Goal: Check status: Check status

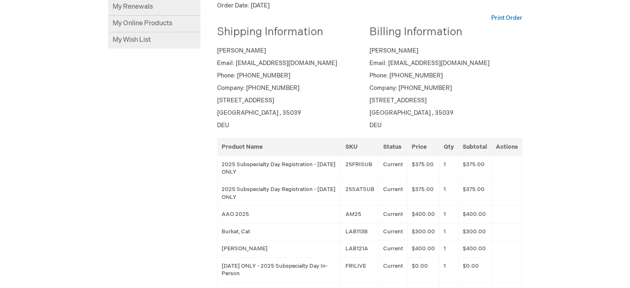
scroll to position [83, 0]
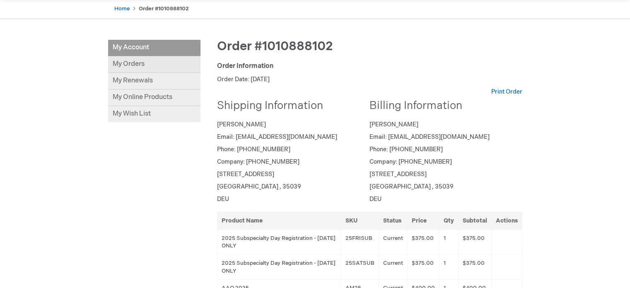
click at [189, 71] on link "My Orders" at bounding box center [154, 64] width 92 height 17
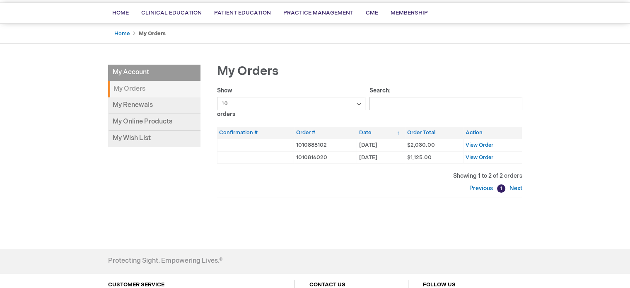
scroll to position [83, 0]
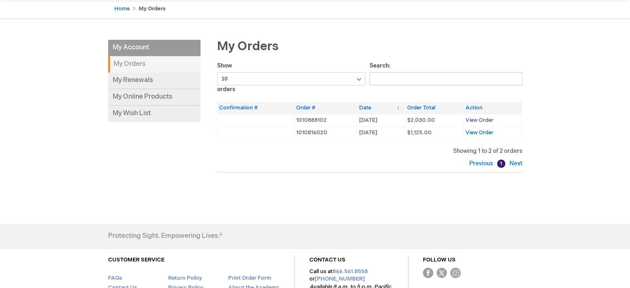
click at [484, 123] on span "View Order" at bounding box center [479, 120] width 28 height 7
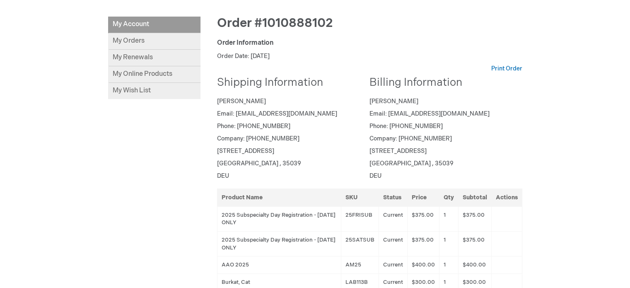
scroll to position [124, 0]
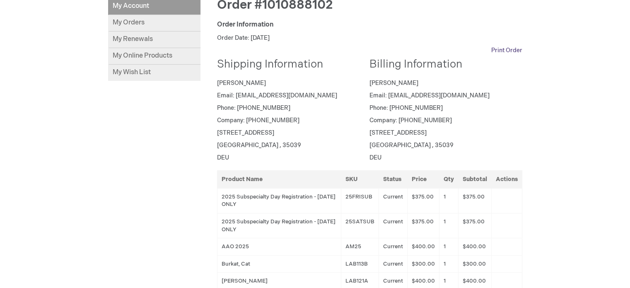
click at [509, 55] on link "Print Order" at bounding box center [506, 50] width 31 height 8
click at [190, 59] on link "My Online Products" at bounding box center [154, 56] width 92 height 17
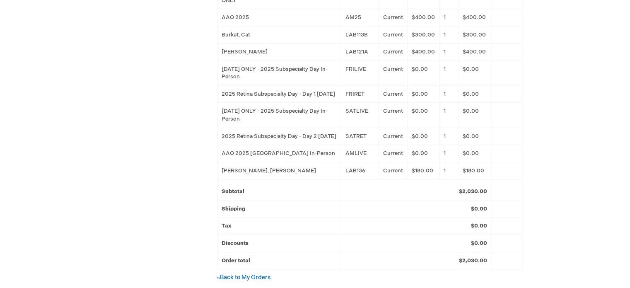
scroll to position [373, 0]
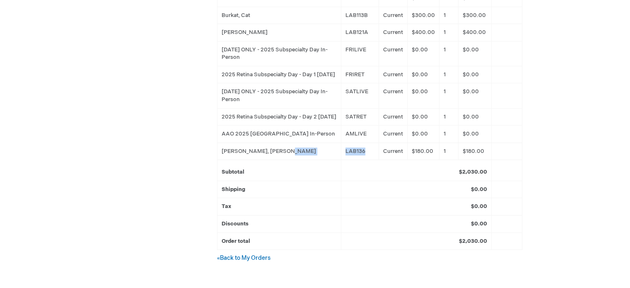
drag, startPoint x: 352, startPoint y: 203, endPoint x: 321, endPoint y: 200, distance: 31.2
click at [321, 160] on tr "Blackorby, Barton Lynn LAB136 Current $180.00 1 $180.00" at bounding box center [369, 150] width 305 height 17
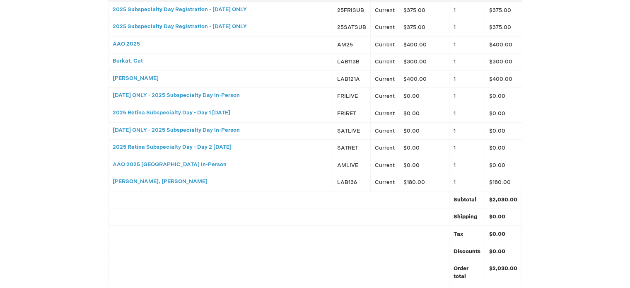
scroll to position [248, 0]
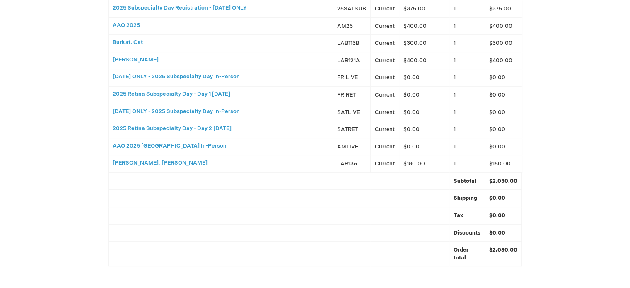
click at [146, 166] on h3 "[PERSON_NAME], [PERSON_NAME]" at bounding box center [221, 163] width 216 height 6
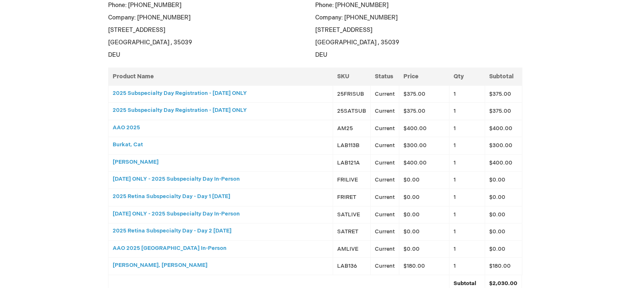
scroll to position [105, 0]
